Goal: Information Seeking & Learning: Understand process/instructions

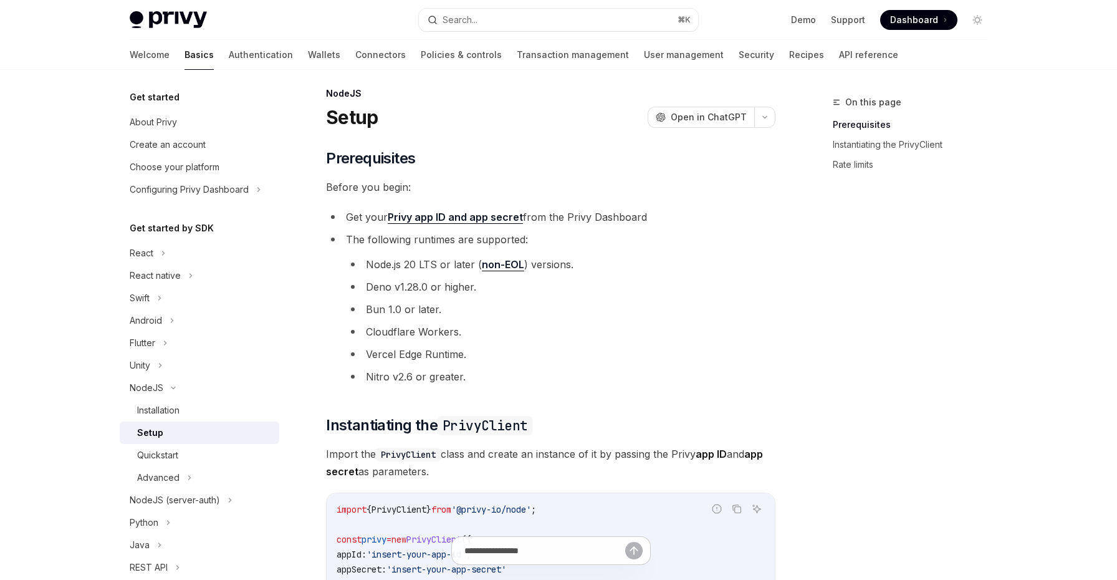
click at [180, 432] on div "Setup" at bounding box center [204, 432] width 135 height 15
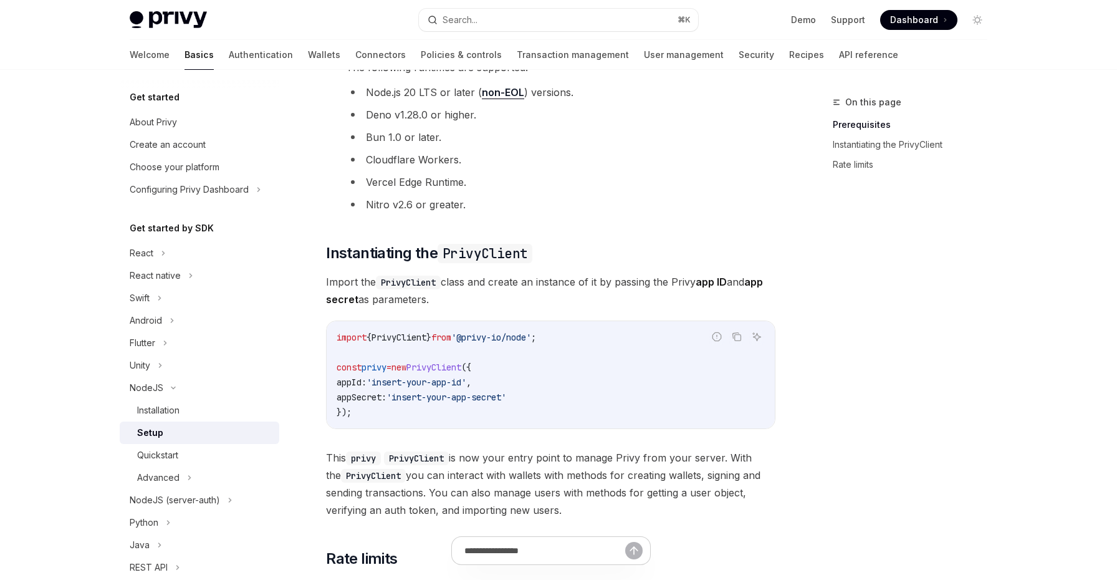
scroll to position [181, 0]
click at [229, 55] on link "Authentication" at bounding box center [261, 55] width 64 height 30
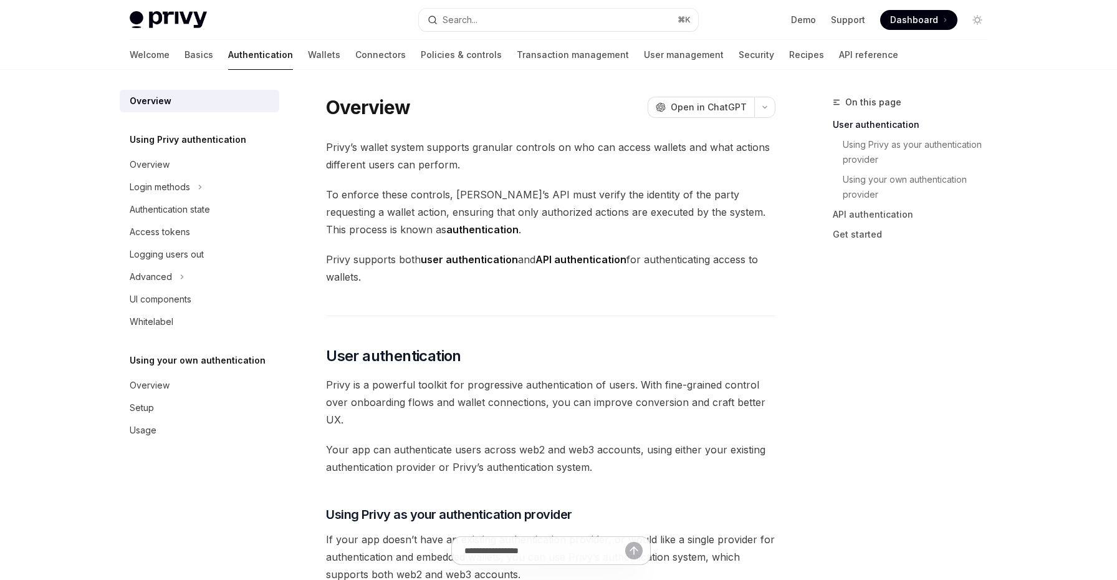
click at [163, 49] on div "Welcome Basics Authentication Wallets Connectors Policies & controls Transactio…" at bounding box center [514, 55] width 769 height 30
click at [185, 52] on link "Basics" at bounding box center [199, 55] width 29 height 30
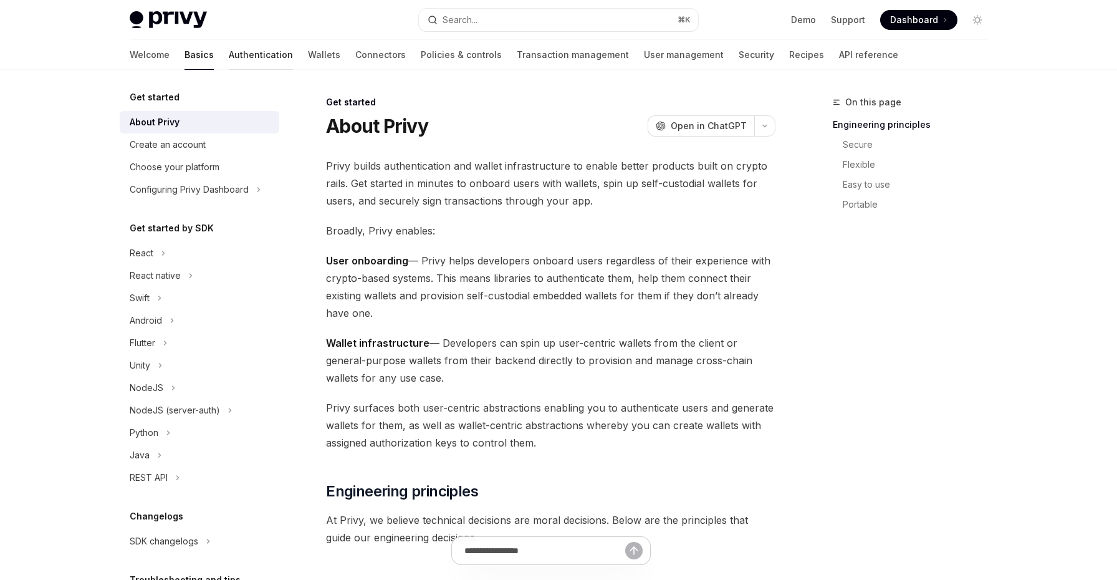
click at [233, 51] on link "Authentication" at bounding box center [261, 55] width 64 height 30
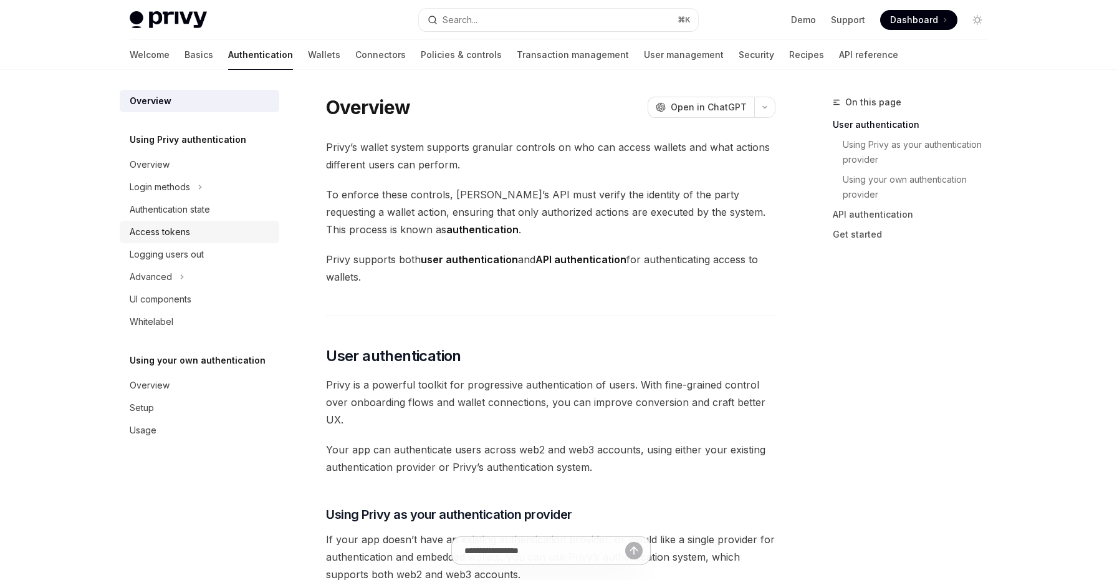
click at [199, 229] on div "Access tokens" at bounding box center [201, 231] width 142 height 15
type textarea "*"
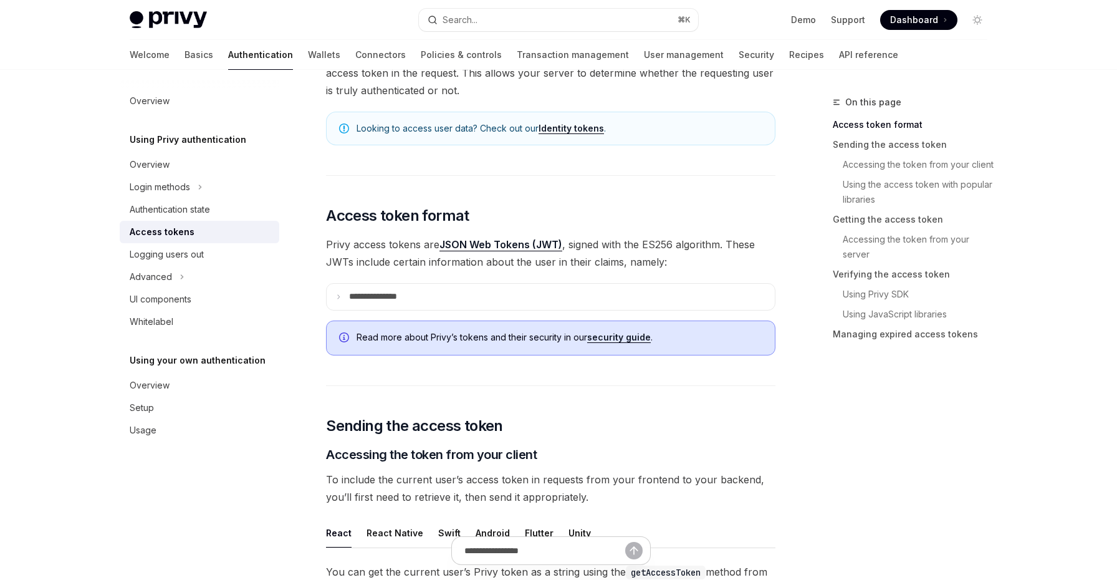
scroll to position [173, 0]
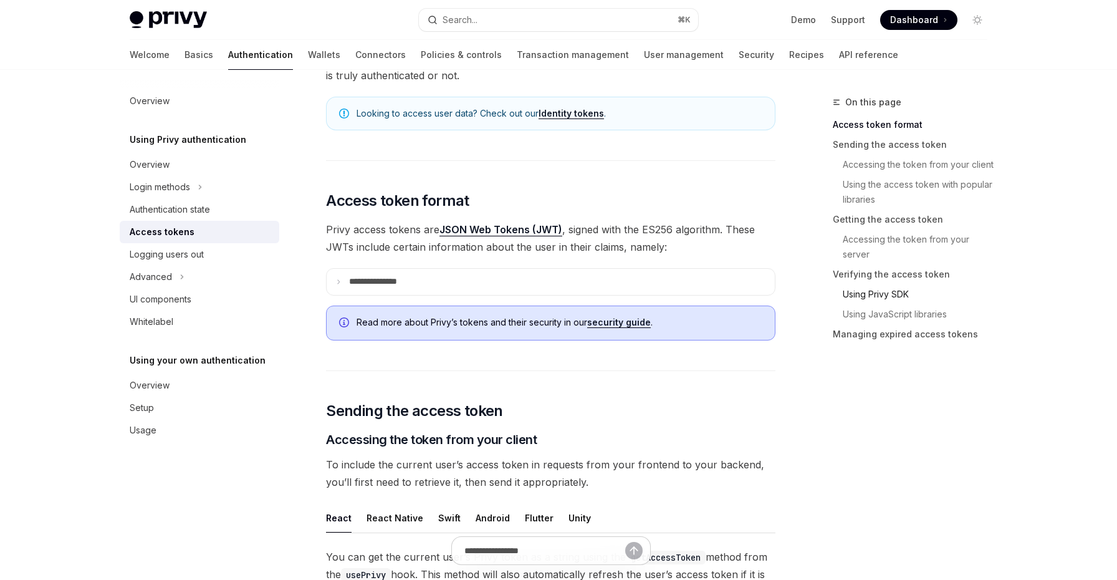
click at [870, 301] on link "Using Privy SDK" at bounding box center [915, 294] width 165 height 20
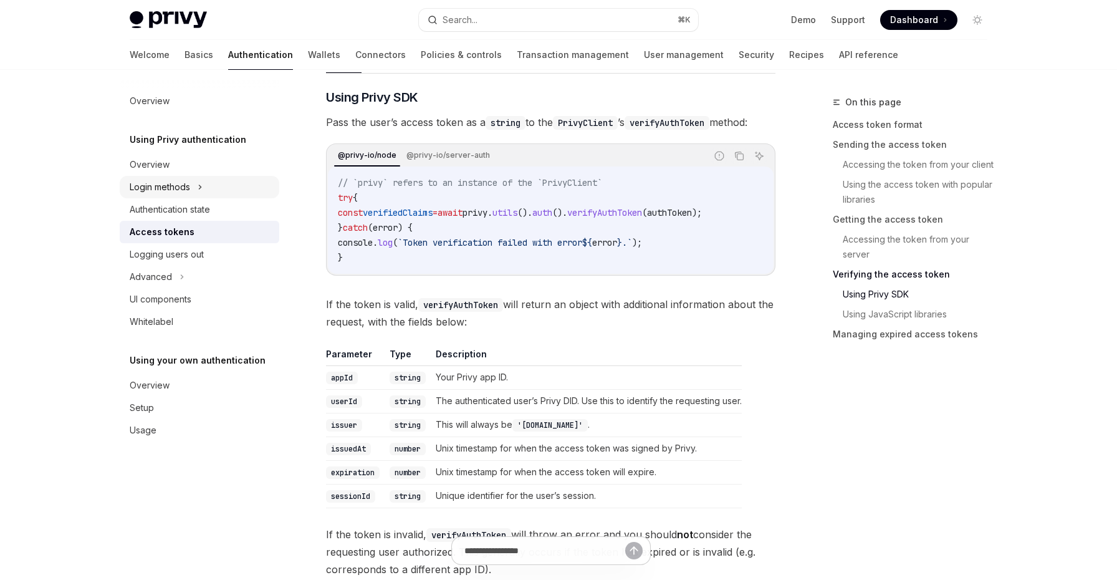
scroll to position [1976, 0]
